Goal: Task Accomplishment & Management: Complete application form

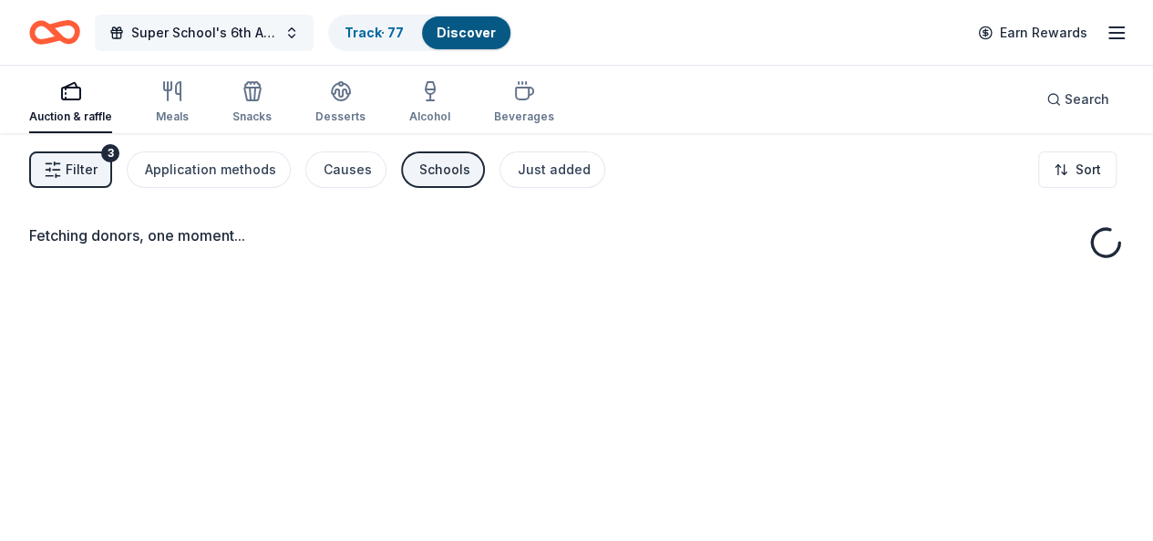
click at [168, 15] on button "Super School's 6th Annual Casino Night" at bounding box center [204, 33] width 219 height 36
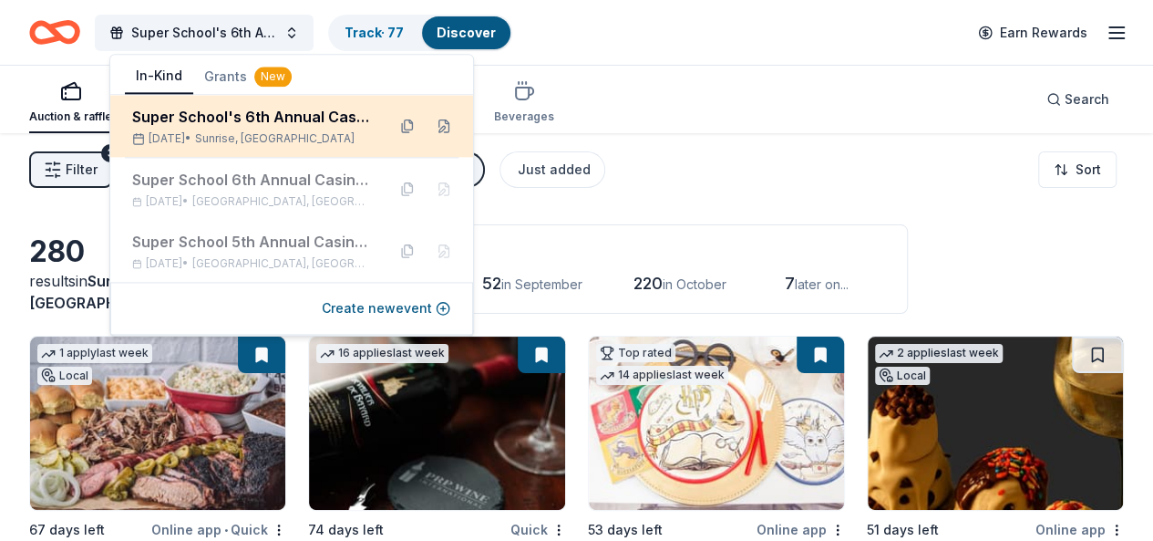
click at [315, 108] on div "Super School's 6th Annual Casino Night" at bounding box center [251, 117] width 239 height 22
click at [275, 136] on span "Sunrise, FL" at bounding box center [275, 138] width 160 height 15
click at [304, 118] on div "Super School's 6th Annual Casino Night" at bounding box center [251, 117] width 239 height 22
click at [341, 114] on div "Super School's 6th Annual Casino Night" at bounding box center [251, 117] width 239 height 22
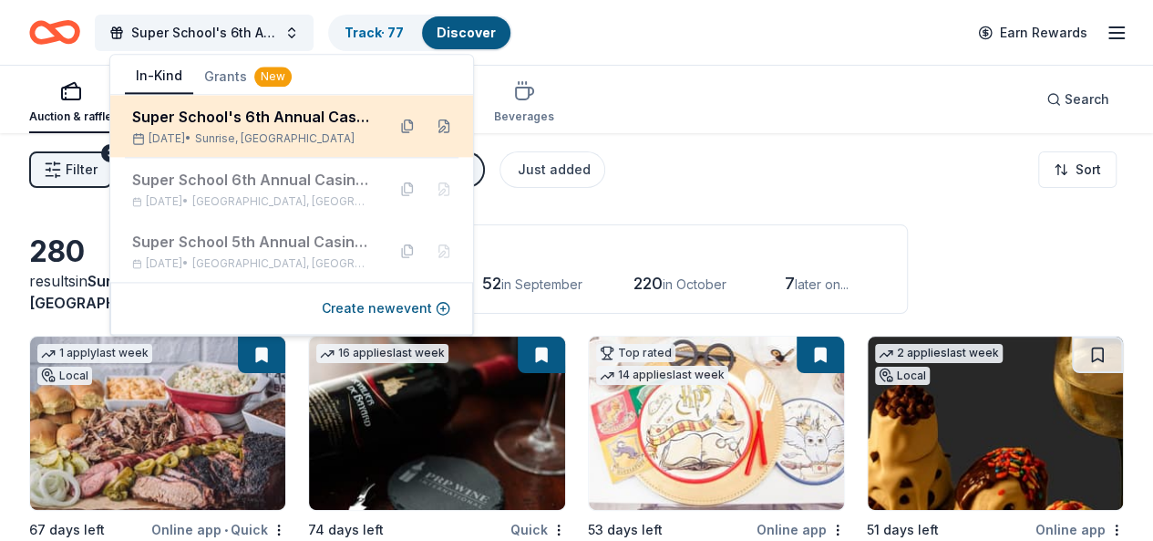
click at [170, 129] on div "Super School's 6th Annual Casino Night Nov 08, 2025 • Sunrise, FL" at bounding box center [251, 126] width 239 height 40
click at [172, 117] on div "Super School's 6th Annual Casino Night" at bounding box center [251, 117] width 239 height 22
click at [278, 98] on div "Super School's 6th Annual Casino Night Nov 08, 2025 • Sunrise, FL" at bounding box center [291, 126] width 363 height 62
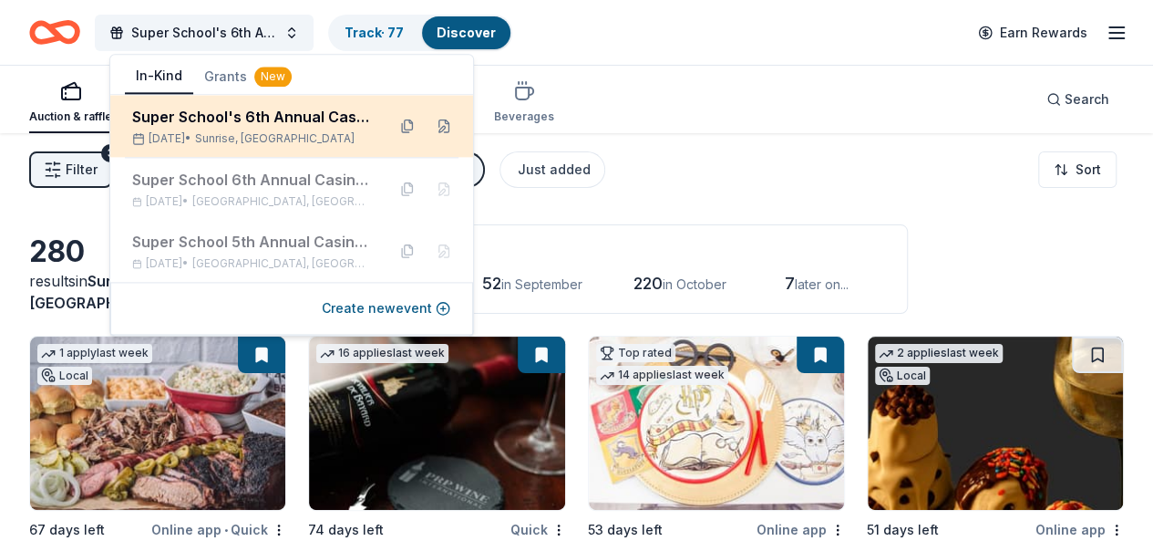
click at [278, 98] on div "Super School's 6th Annual Casino Night Nov 08, 2025 • Sunrise, FL" at bounding box center [291, 126] width 363 height 62
click at [277, 119] on div "Super School's 6th Annual Casino Night" at bounding box center [251, 117] width 239 height 22
click at [392, 134] on div "Super School's 6th Annual Casino Night Nov 08, 2025 • Sunrise, FL" at bounding box center [291, 126] width 363 height 62
click at [407, 134] on button at bounding box center [407, 125] width 29 height 29
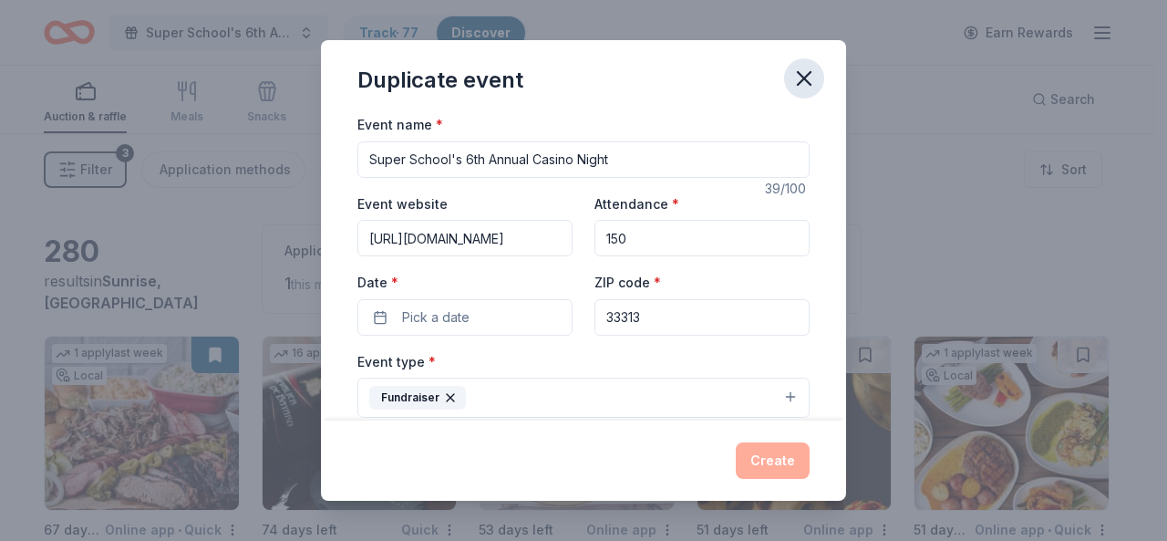
click at [786, 76] on button "button" at bounding box center [804, 78] width 40 height 40
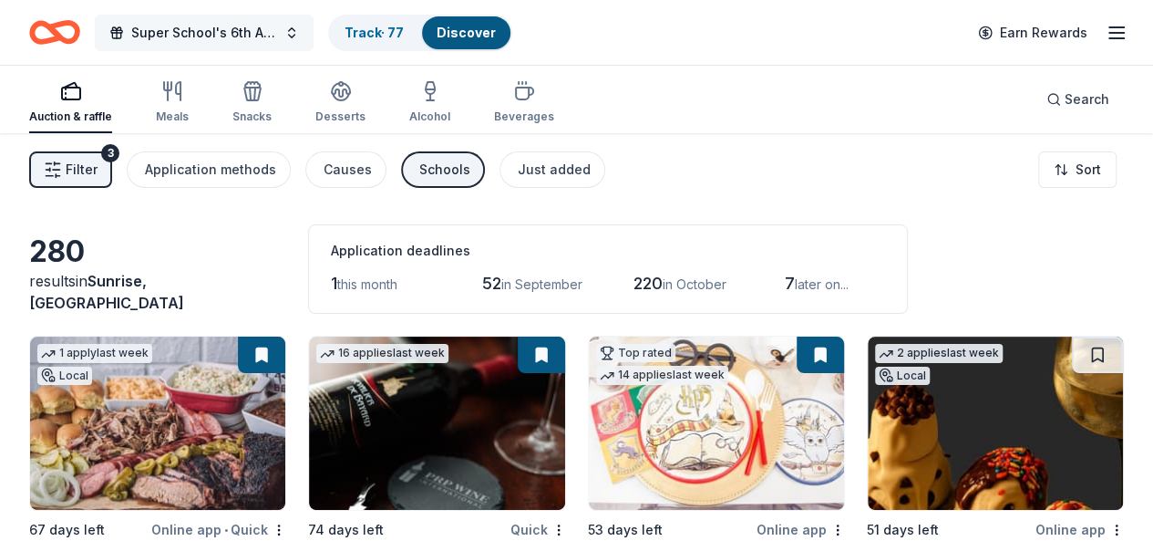
click at [255, 30] on span "Super School's 6th Annual Casino Night" at bounding box center [204, 33] width 146 height 22
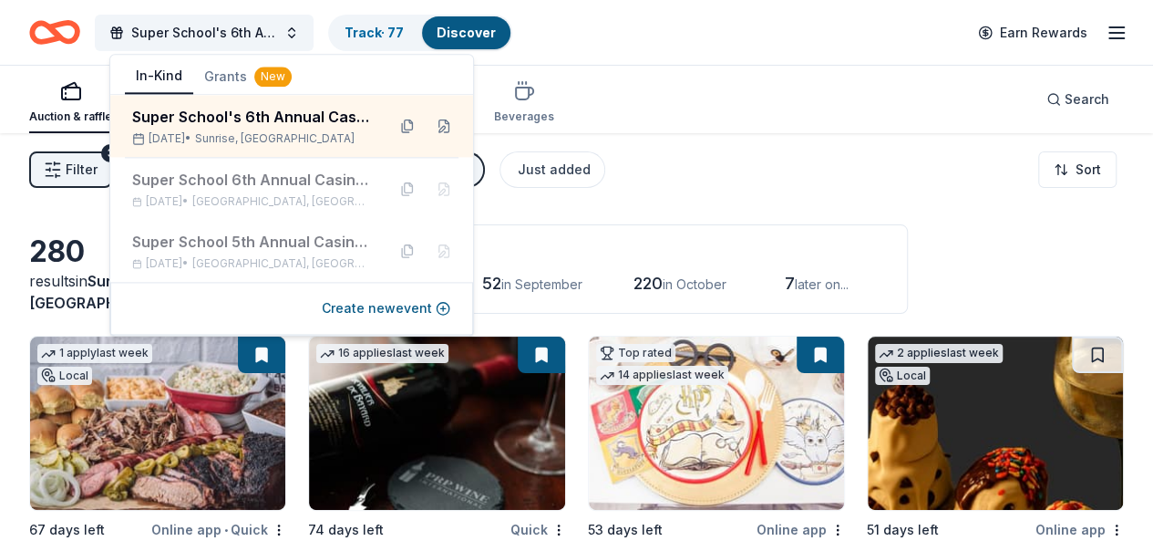
click at [814, 55] on div "Super School's 6th Annual Casino Night Track · 77 Discover Earn Rewards" at bounding box center [576, 32] width 1153 height 65
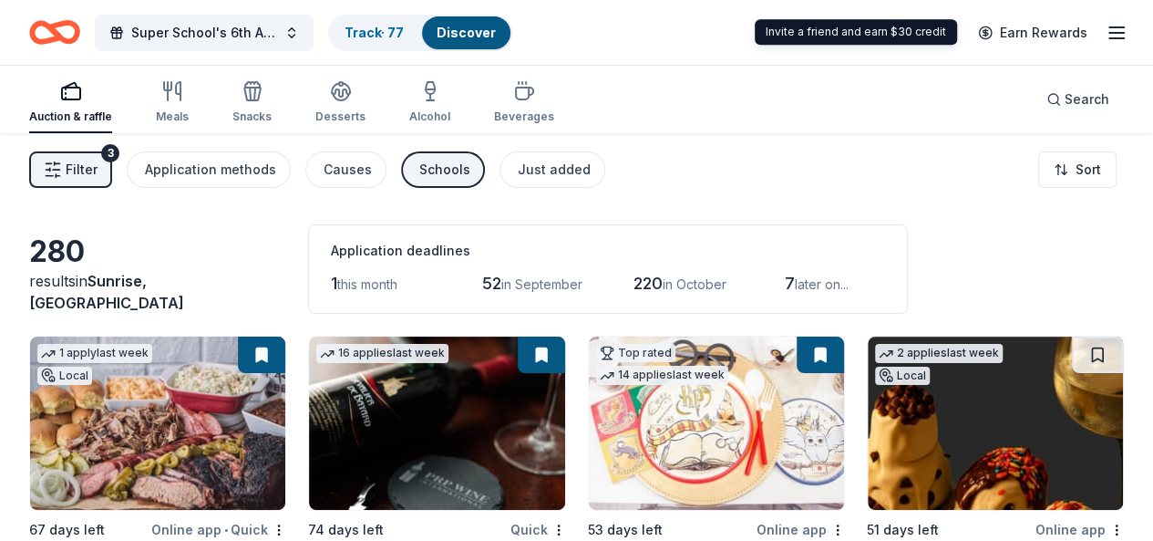
click at [1109, 32] on icon "button" at bounding box center [1117, 33] width 22 height 22
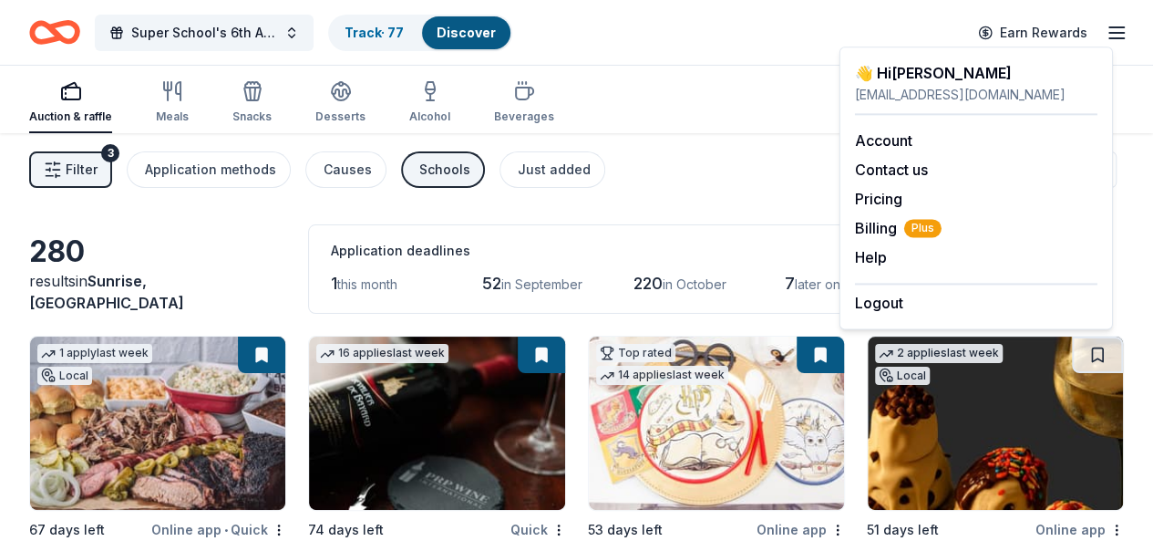
click at [667, 176] on div "Filter 3 Application methods Causes Schools Just added Sort" at bounding box center [576, 169] width 1153 height 73
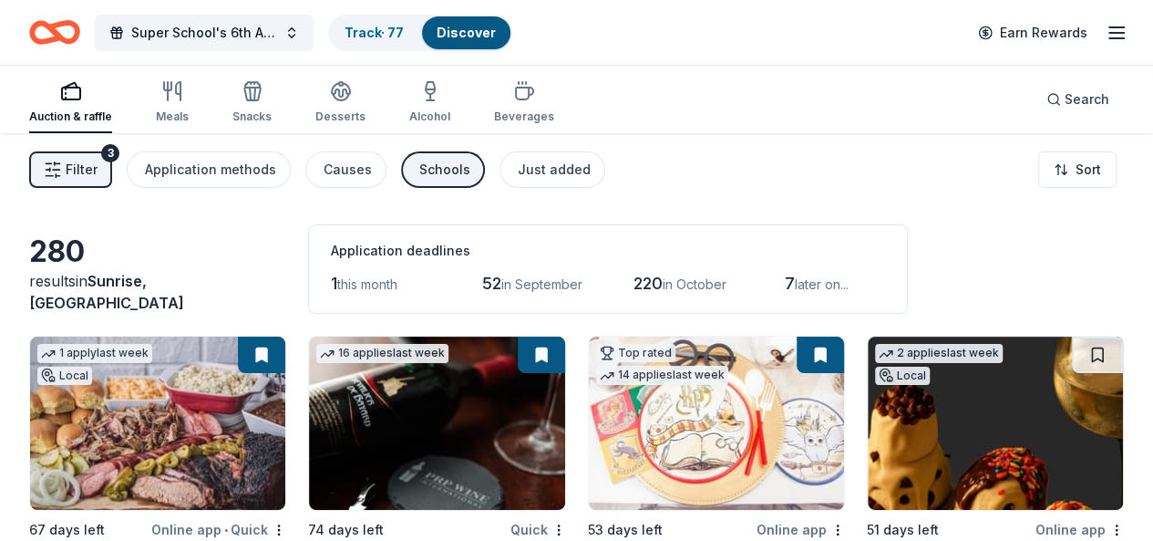
click at [60, 178] on button "Filter 3" at bounding box center [70, 169] width 83 height 36
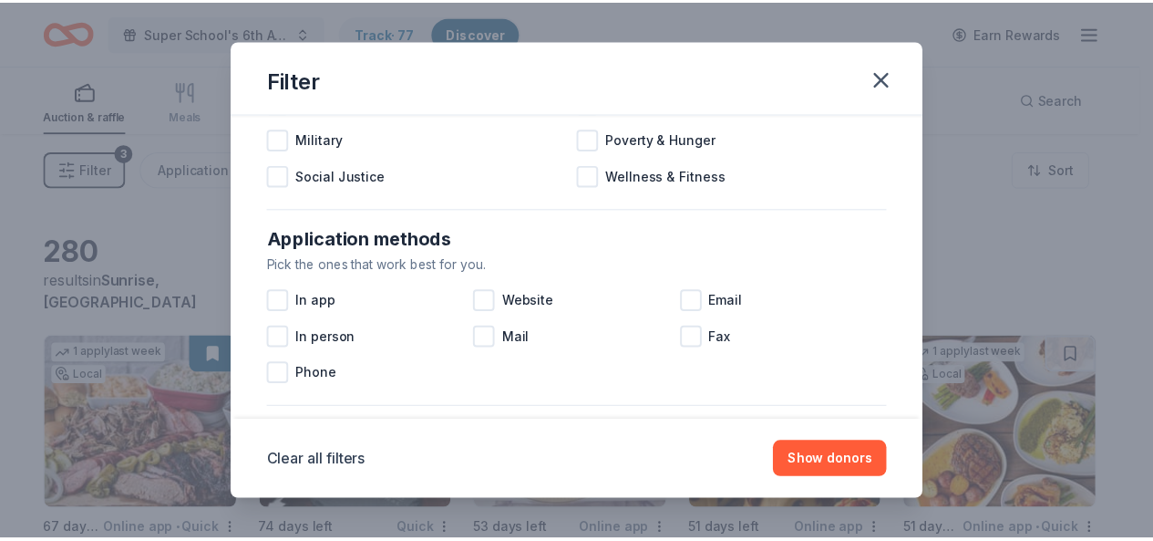
scroll to position [365, 0]
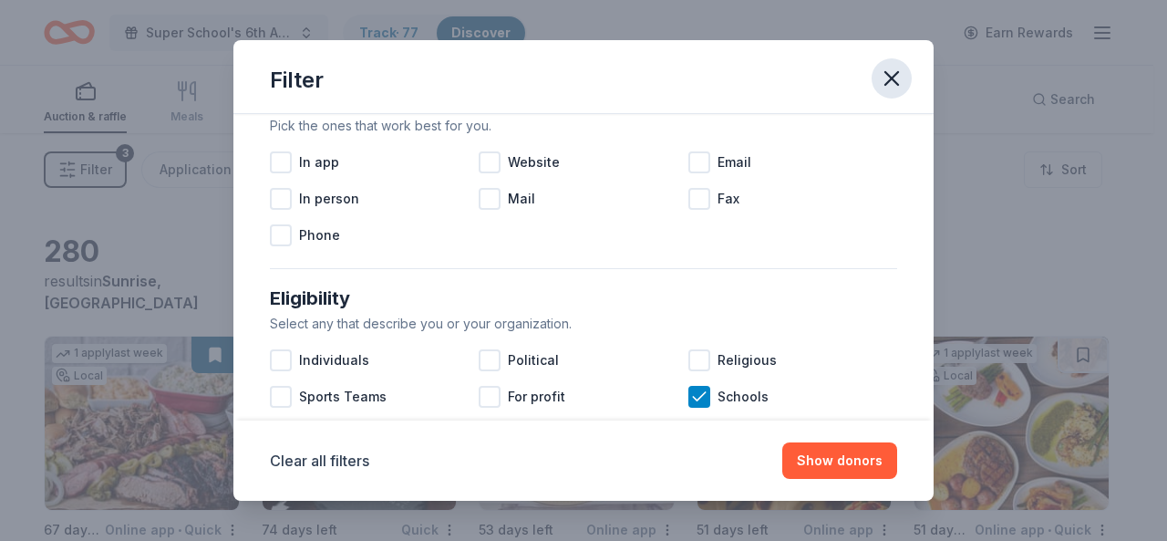
click at [901, 66] on icon "button" at bounding box center [892, 79] width 26 height 26
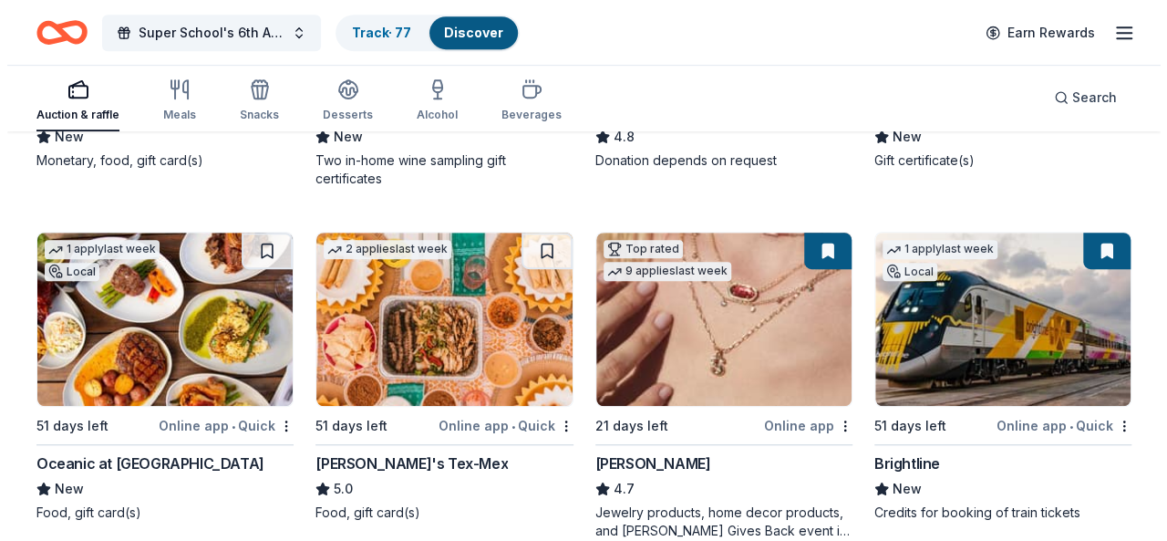
scroll to position [0, 0]
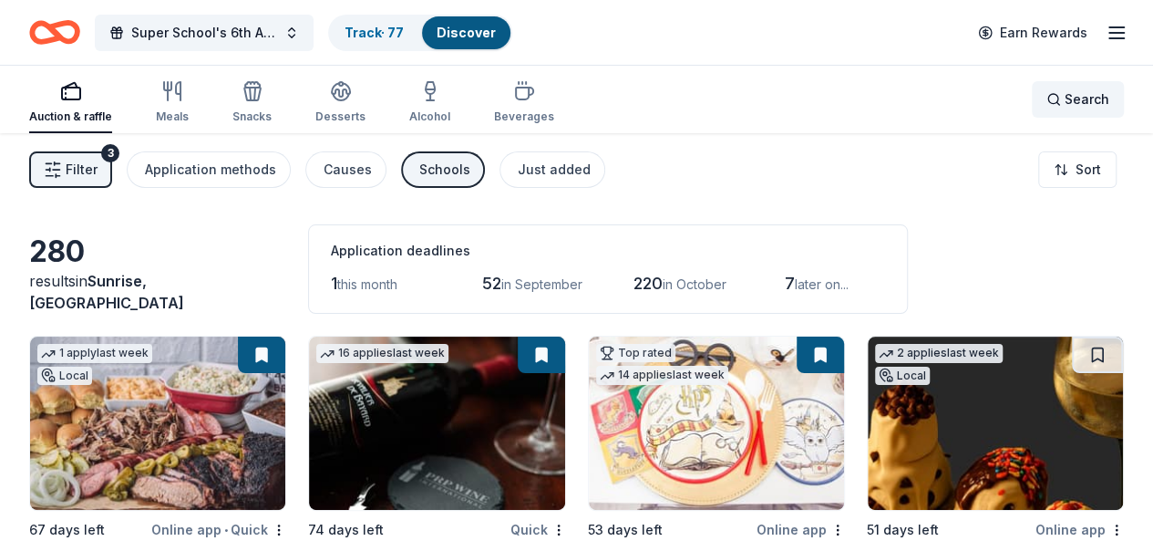
click at [1065, 89] on span "Search" at bounding box center [1087, 99] width 45 height 22
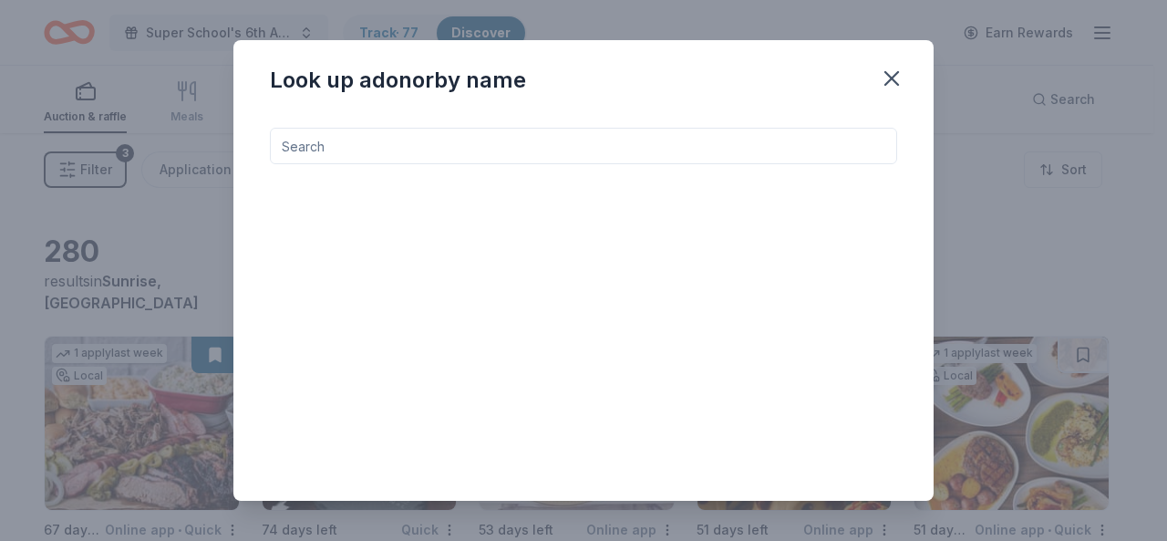
click at [717, 139] on input at bounding box center [583, 146] width 627 height 36
type input "F"
type input "VILLa"
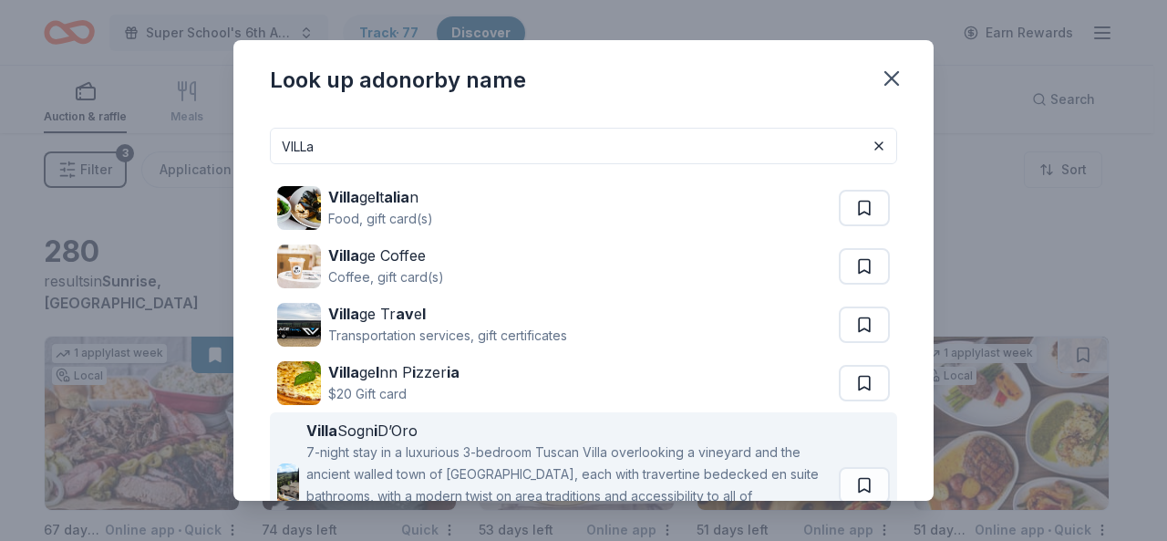
click at [628, 457] on div "7-night stay in a luxurious 3-bedroom Tuscan Villa overlooking a vineyard and t…" at bounding box center [568, 495] width 525 height 109
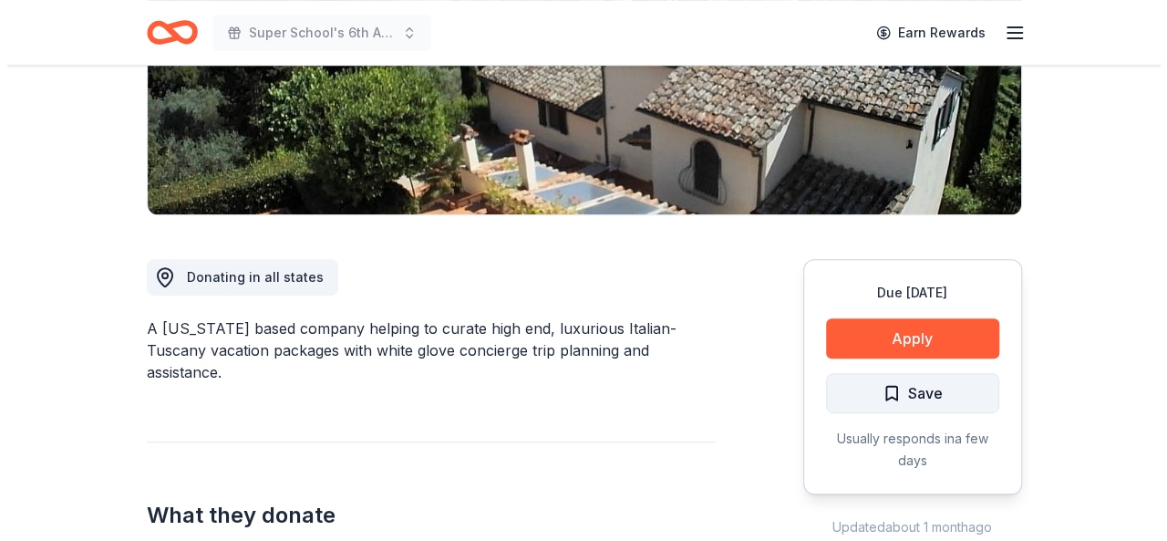
scroll to position [273, 0]
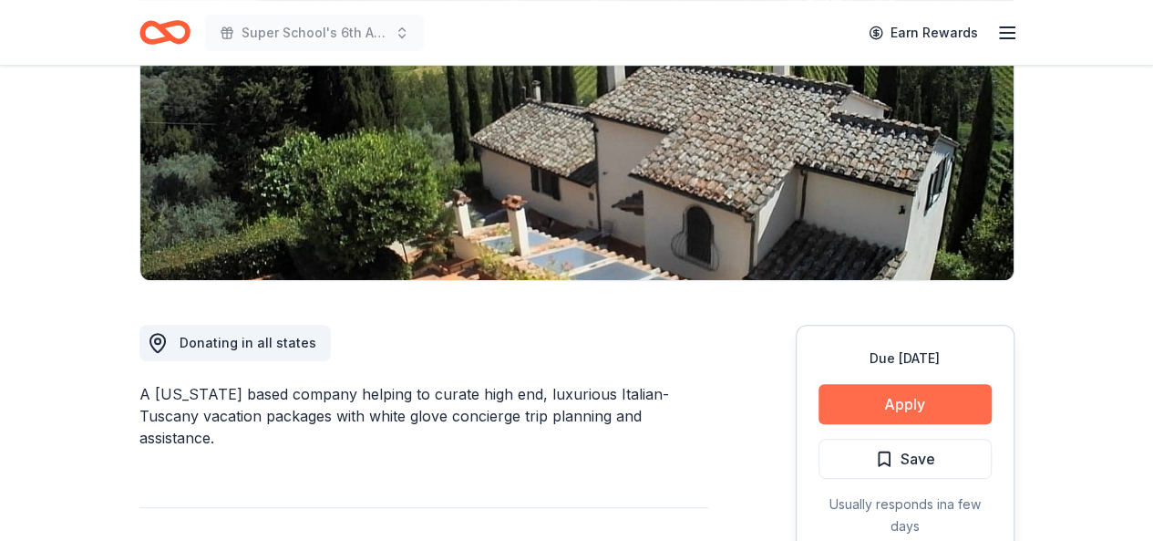
click at [899, 393] on button "Apply" at bounding box center [905, 404] width 173 height 40
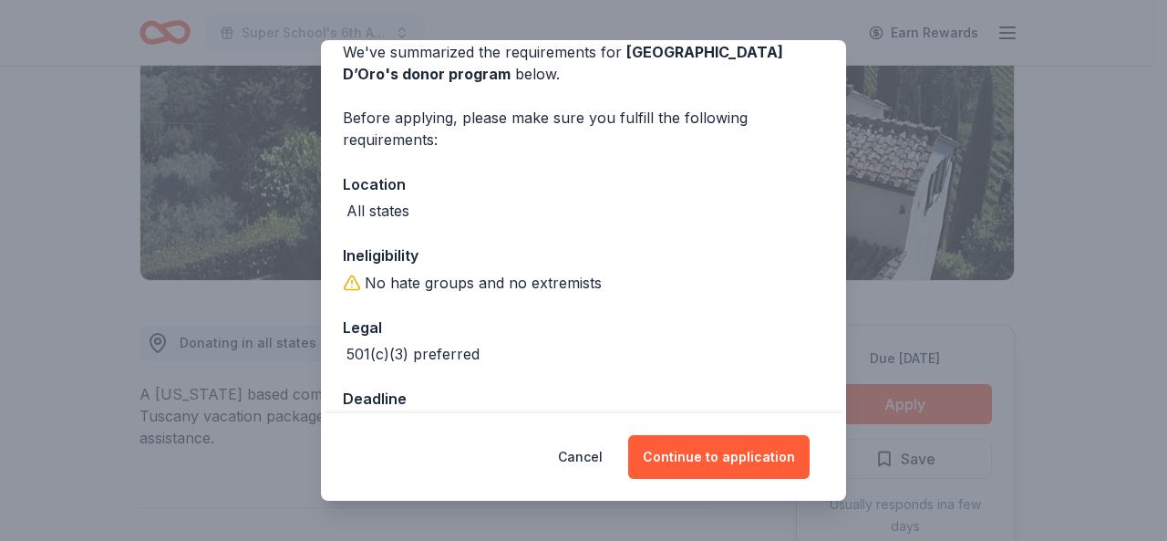
scroll to position [135, 0]
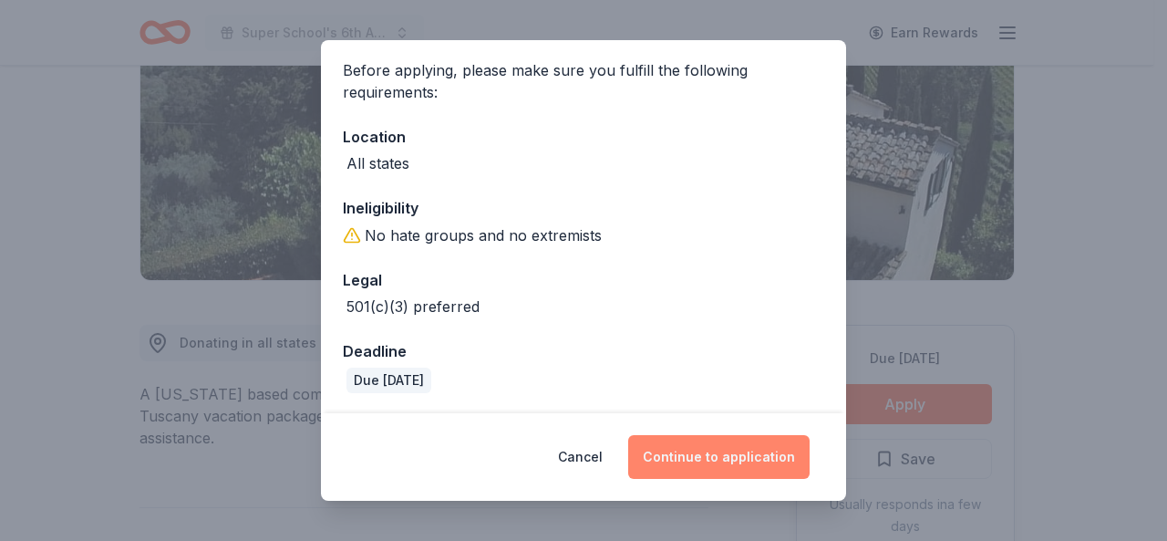
click at [741, 453] on button "Continue to application" at bounding box center [718, 457] width 181 height 44
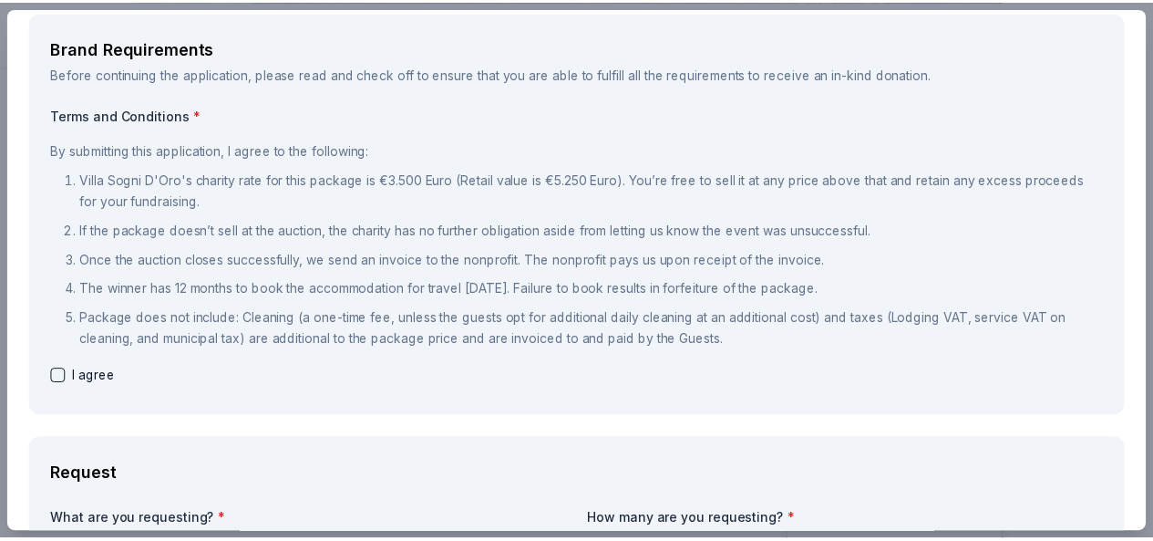
scroll to position [0, 0]
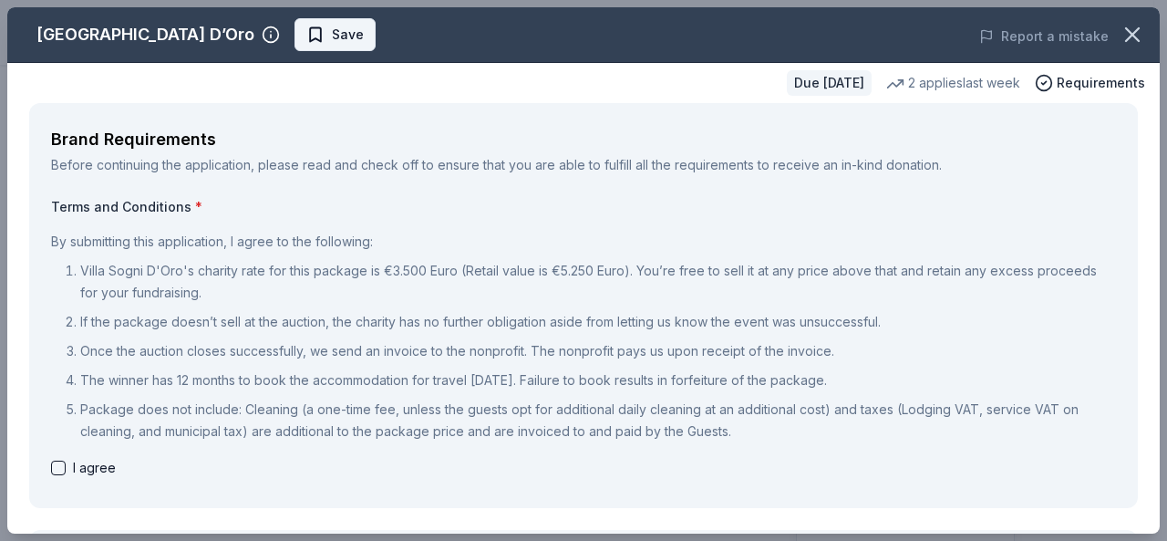
click at [294, 21] on button "Save" at bounding box center [334, 34] width 81 height 33
click at [1133, 27] on button "button" at bounding box center [1132, 35] width 40 height 40
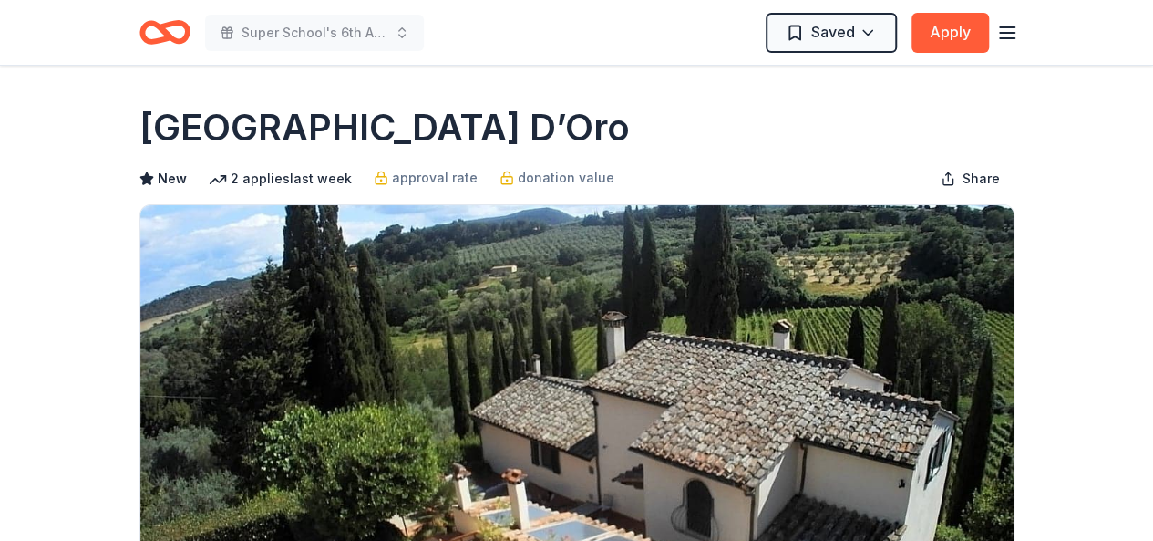
click at [1022, 8] on div "Super School's 6th Annual Casino Night Saved Apply" at bounding box center [576, 32] width 933 height 65
click at [996, 31] on icon "button" at bounding box center [1007, 33] width 22 height 22
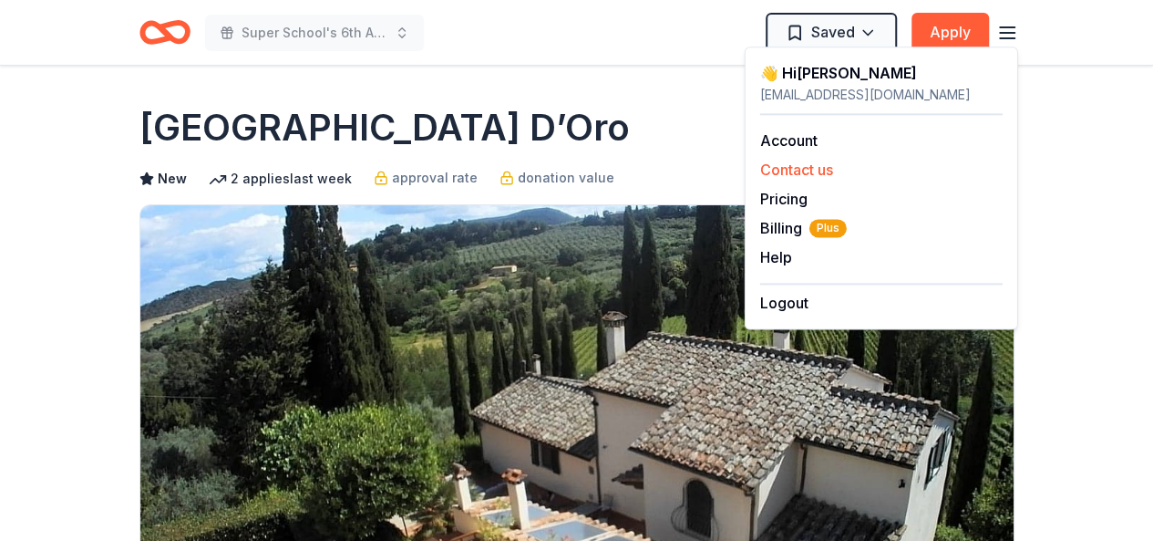
click at [793, 174] on button "Contact us" at bounding box center [796, 170] width 73 height 22
